Goal: Task Accomplishment & Management: Manage account settings

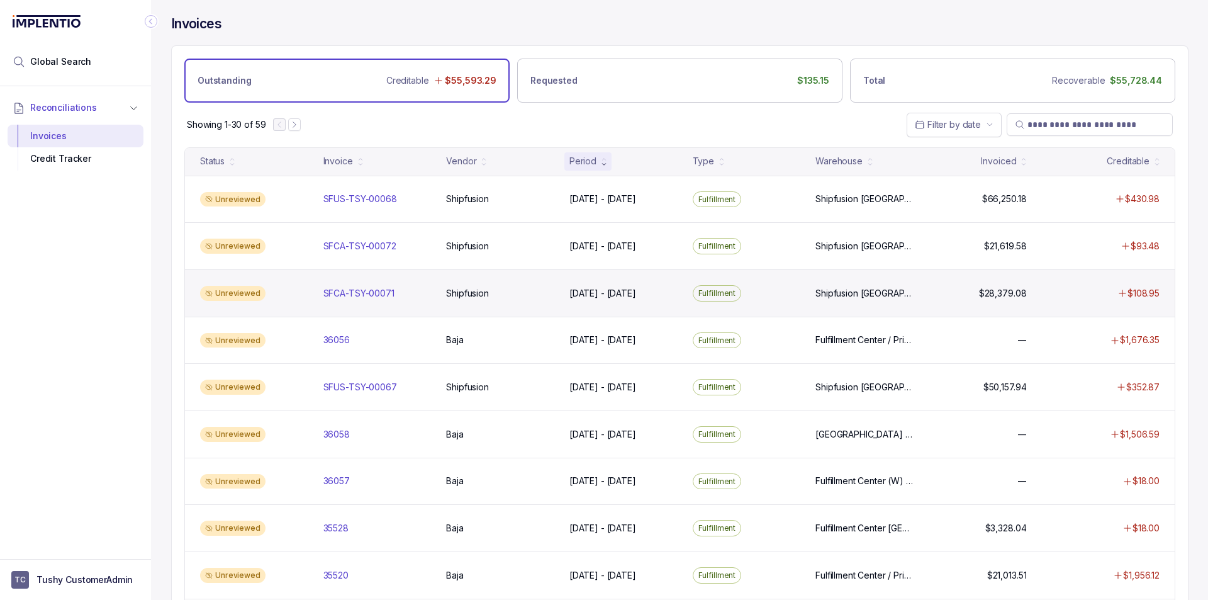
scroll to position [63, 0]
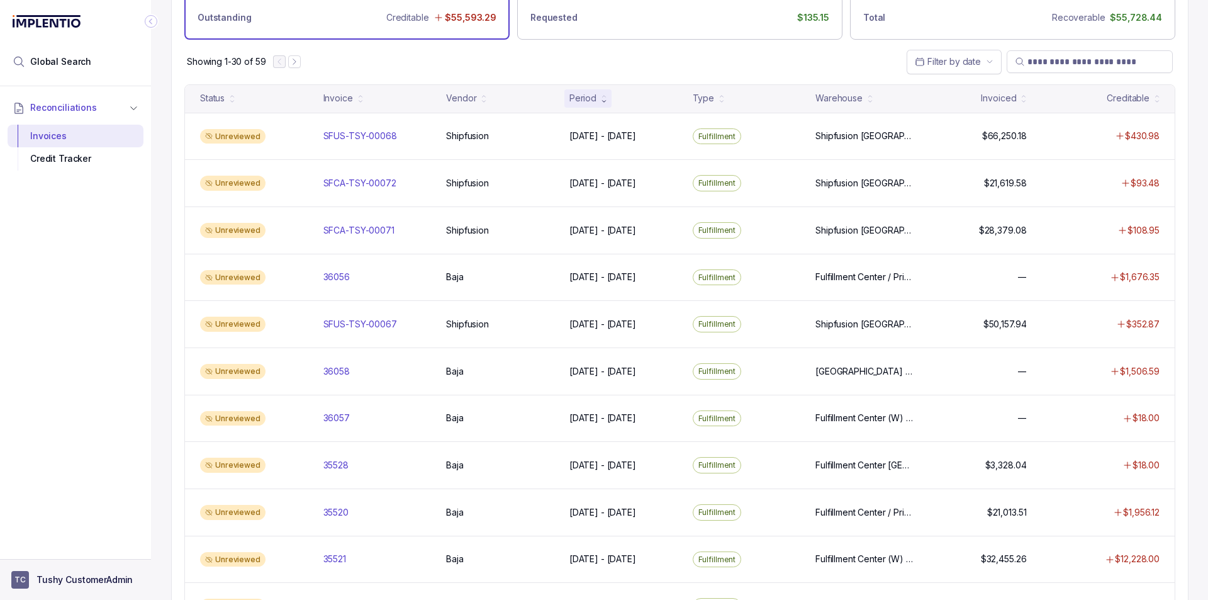
click at [99, 578] on p "Tushy CustomerAdmin" at bounding box center [84, 579] width 96 height 13
click at [87, 553] on p "Logout" at bounding box center [83, 552] width 104 height 13
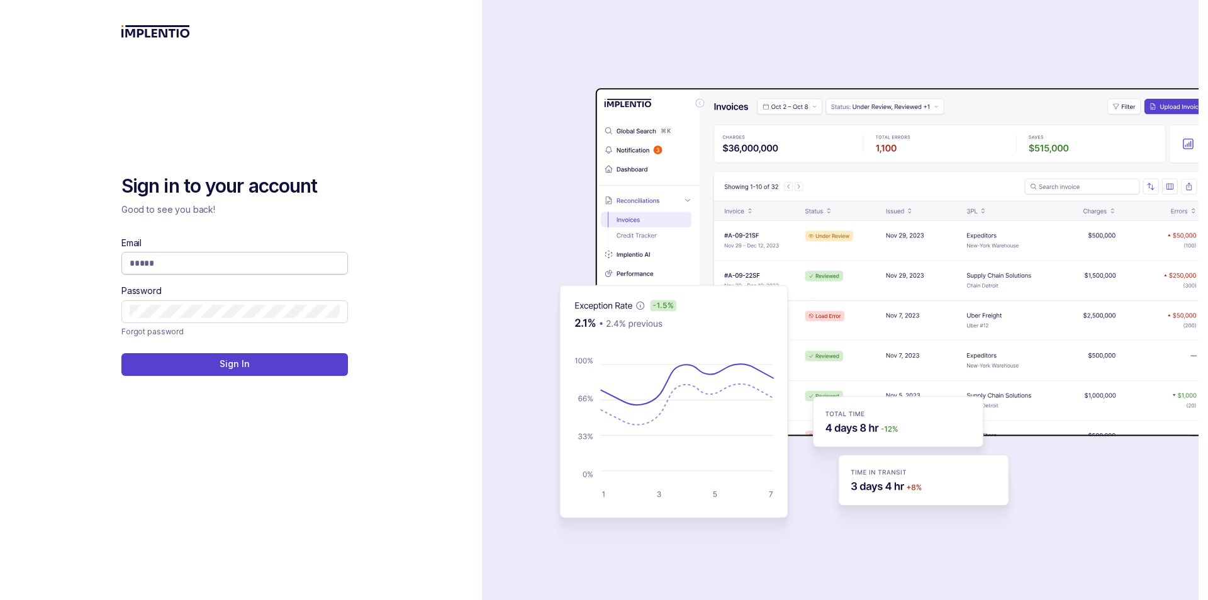
click at [272, 255] on span at bounding box center [234, 263] width 227 height 23
click at [274, 264] on input "Email" at bounding box center [235, 263] width 210 height 13
type input "**********"
